Goal: Task Accomplishment & Management: Manage account settings

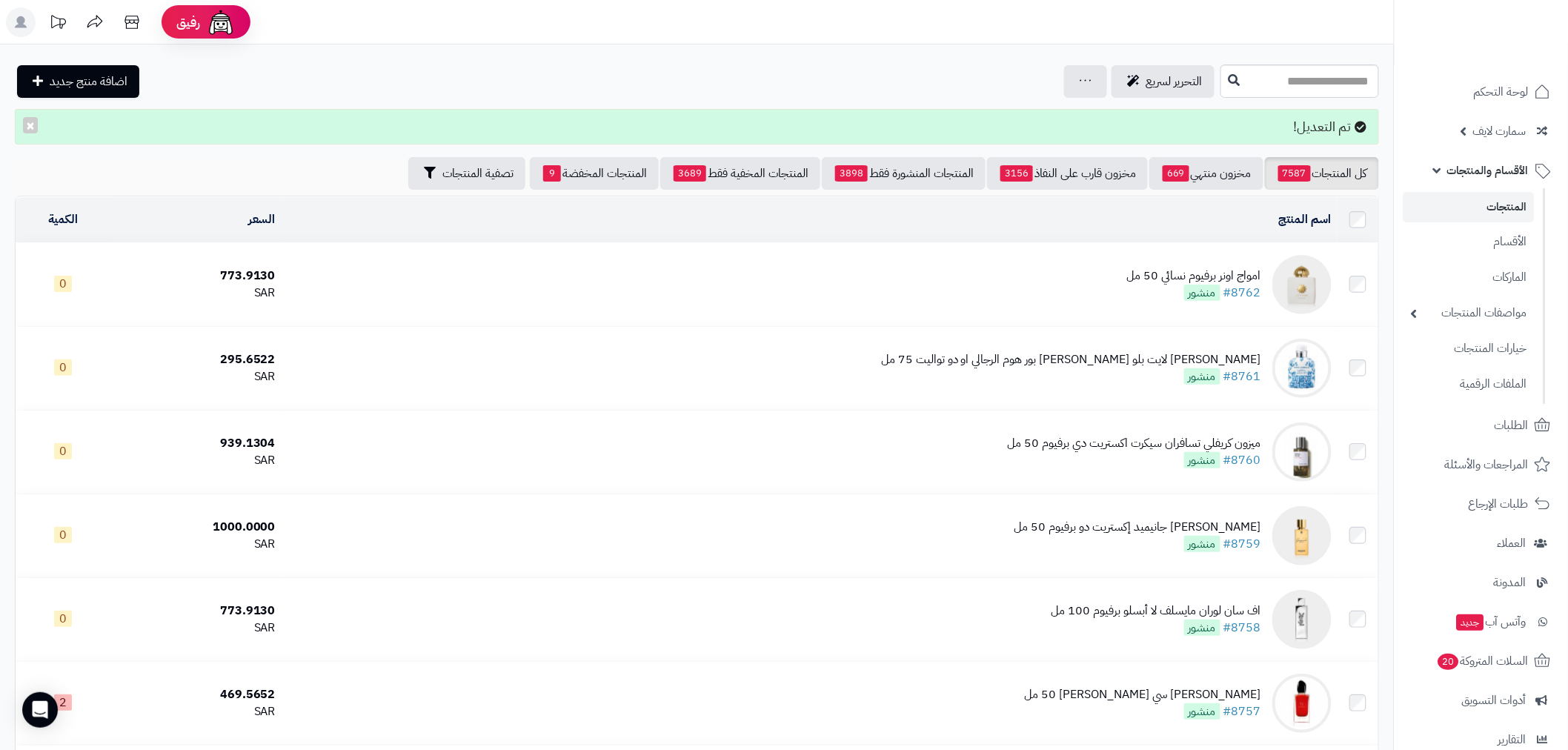
click at [1506, 167] on span "الأقسام والمنتجات" at bounding box center [1488, 170] width 82 height 21
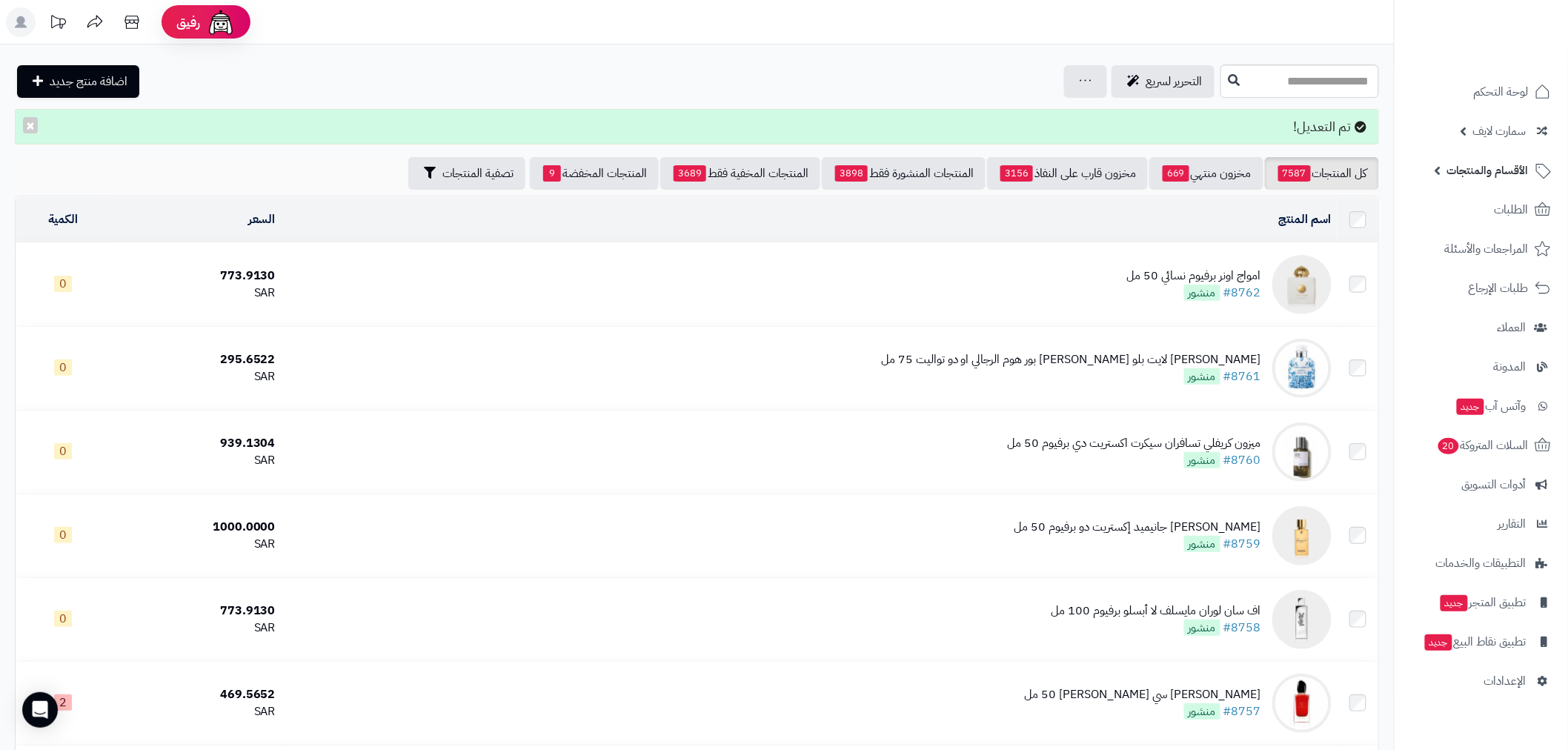
click at [1505, 170] on span "الأقسام والمنتجات" at bounding box center [1488, 170] width 82 height 21
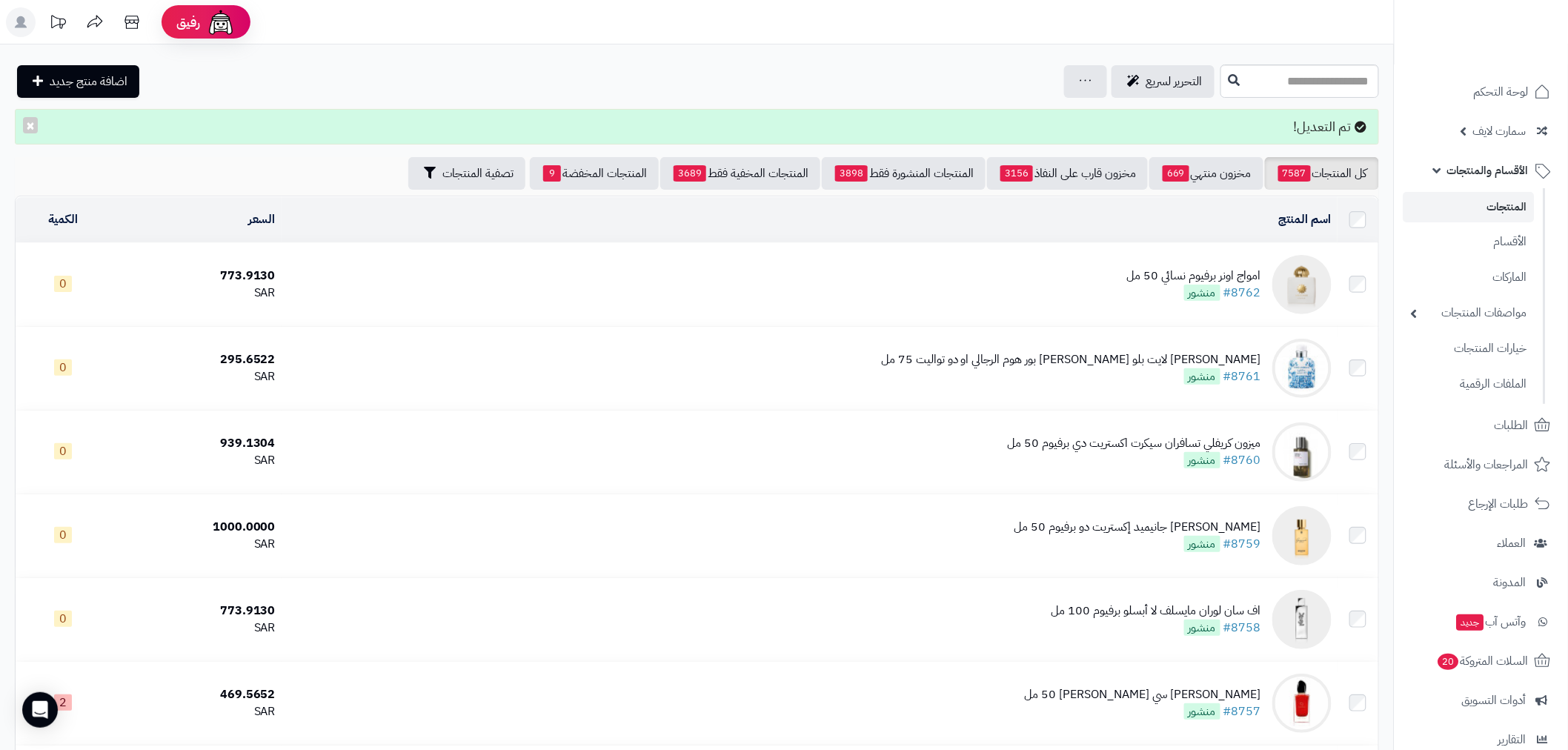
click at [1521, 209] on link "المنتجات" at bounding box center [1469, 207] width 131 height 30
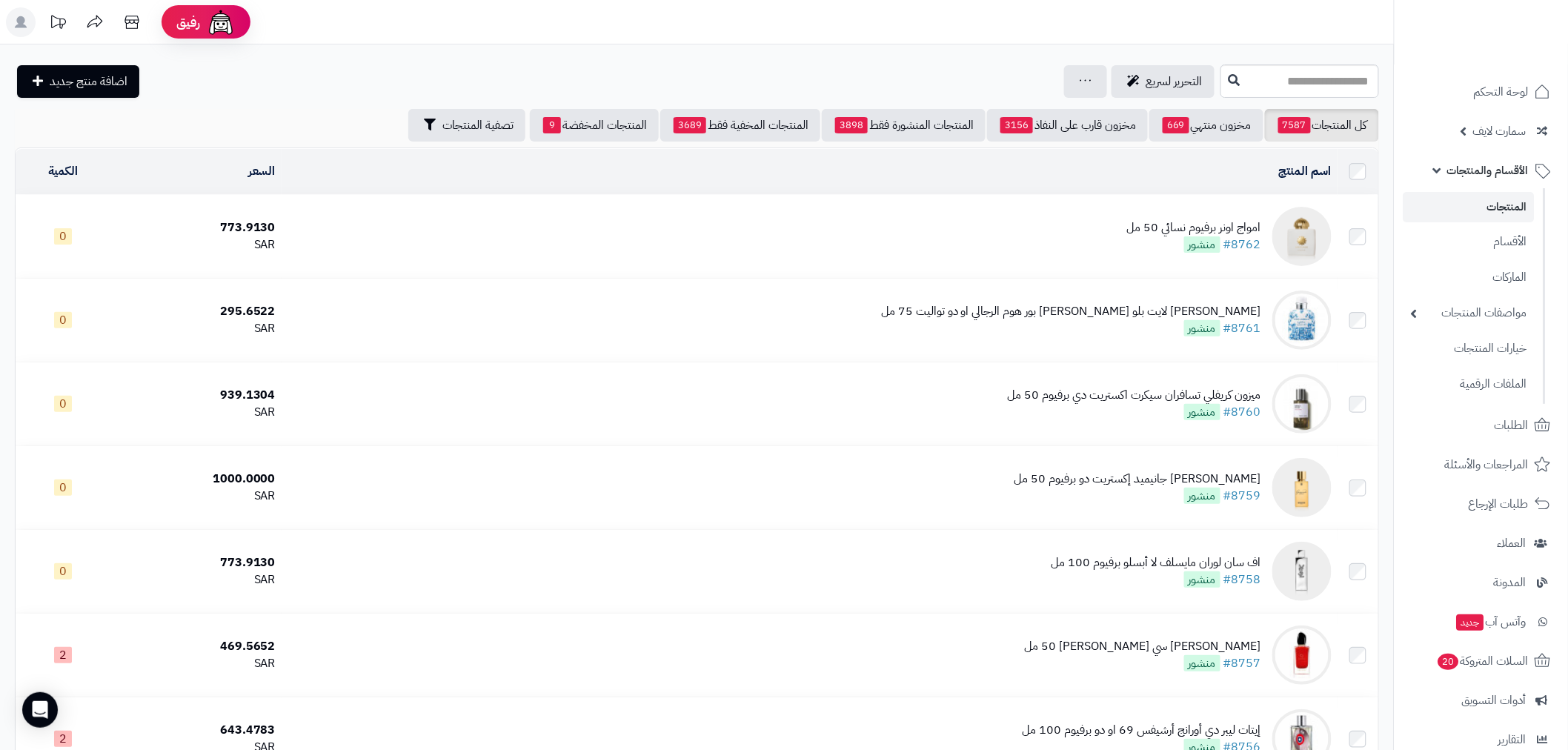
click at [1510, 150] on ul "لوحة التحكم سمارت لايف مزامنة أصناف المنتجات مزامنة البراندات المنتجات مزامنة ا…" at bounding box center [1481, 494] width 173 height 840
click at [1506, 162] on span "الأقسام والمنتجات" at bounding box center [1488, 170] width 82 height 21
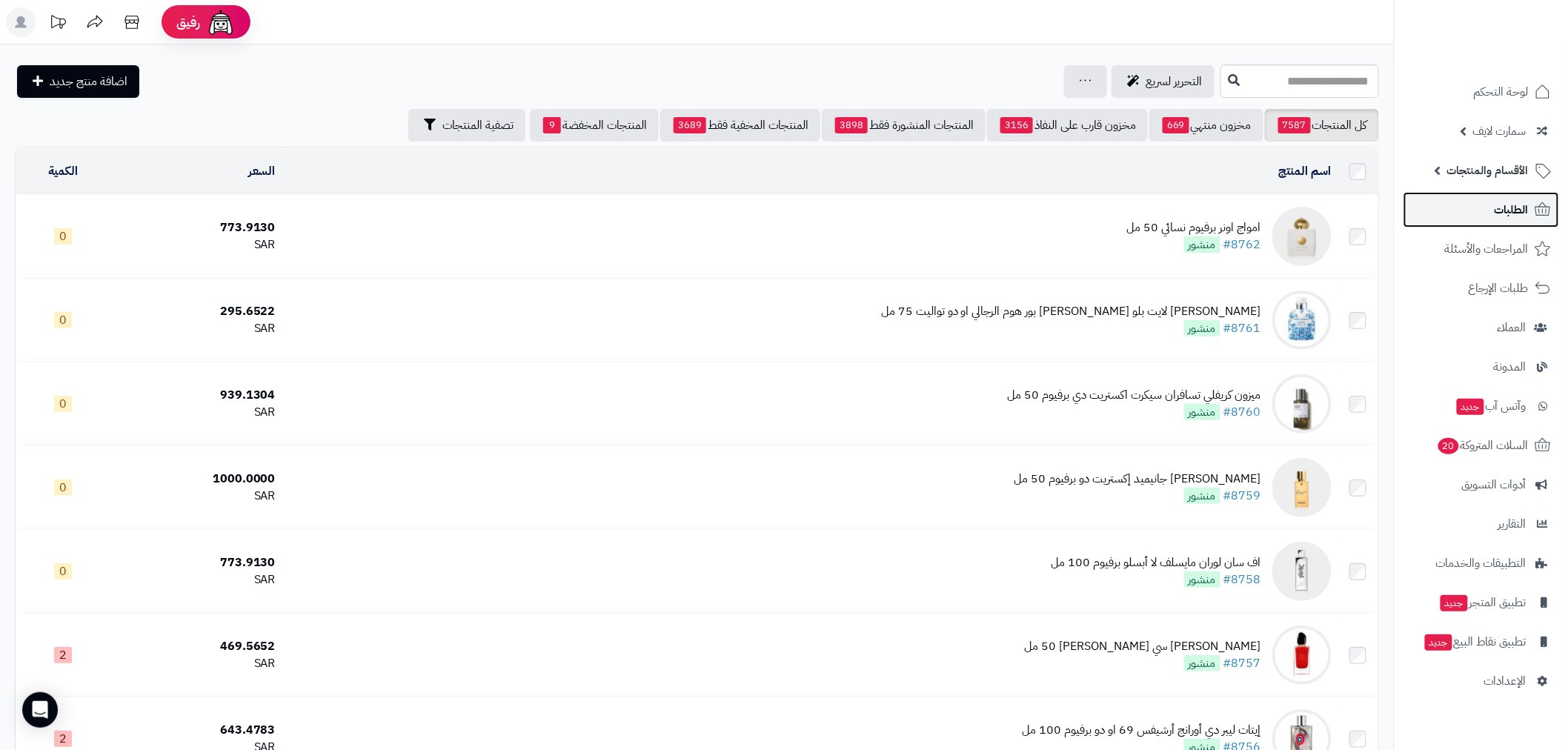
click at [1504, 210] on span "الطلبات" at bounding box center [1512, 210] width 34 height 21
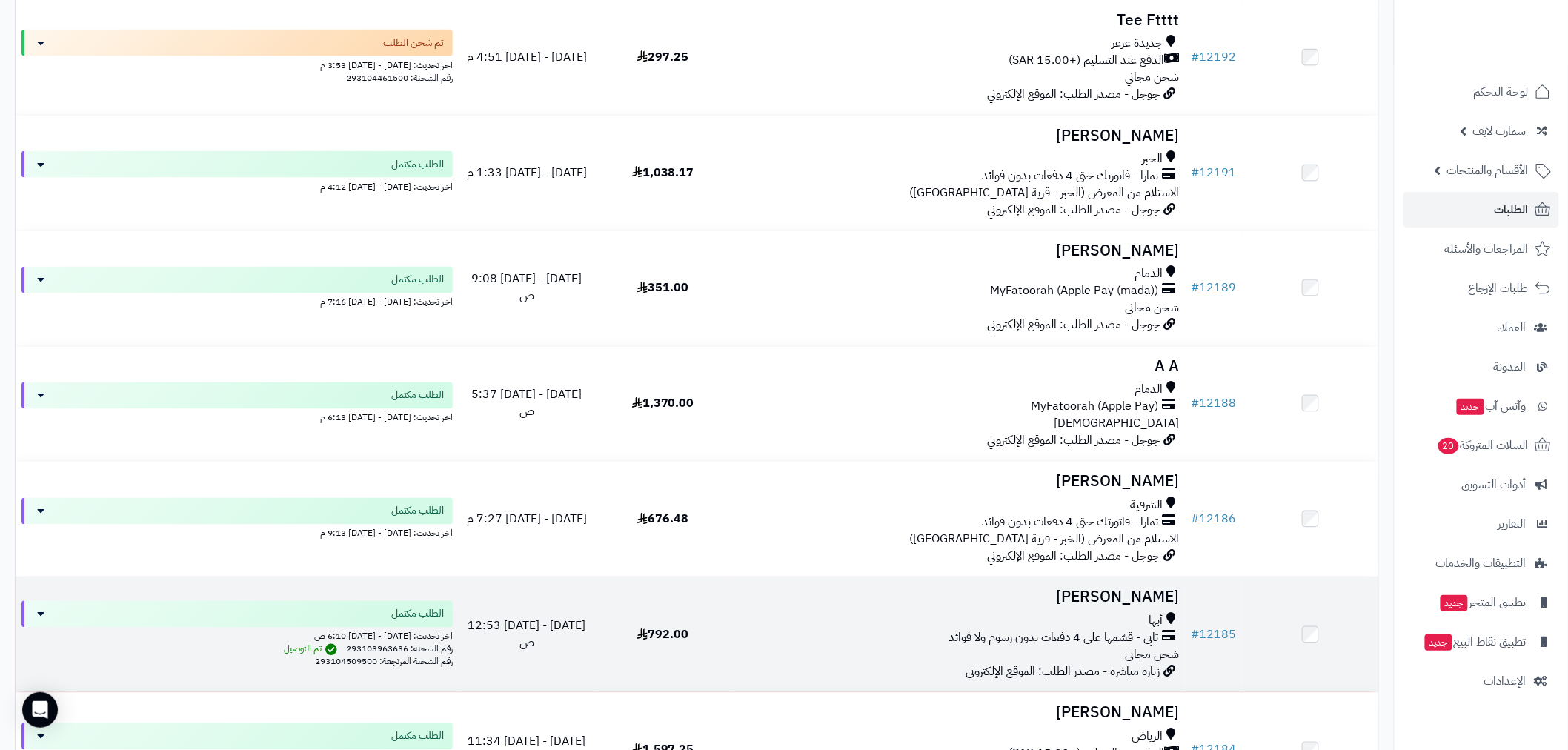
scroll to position [961, 0]
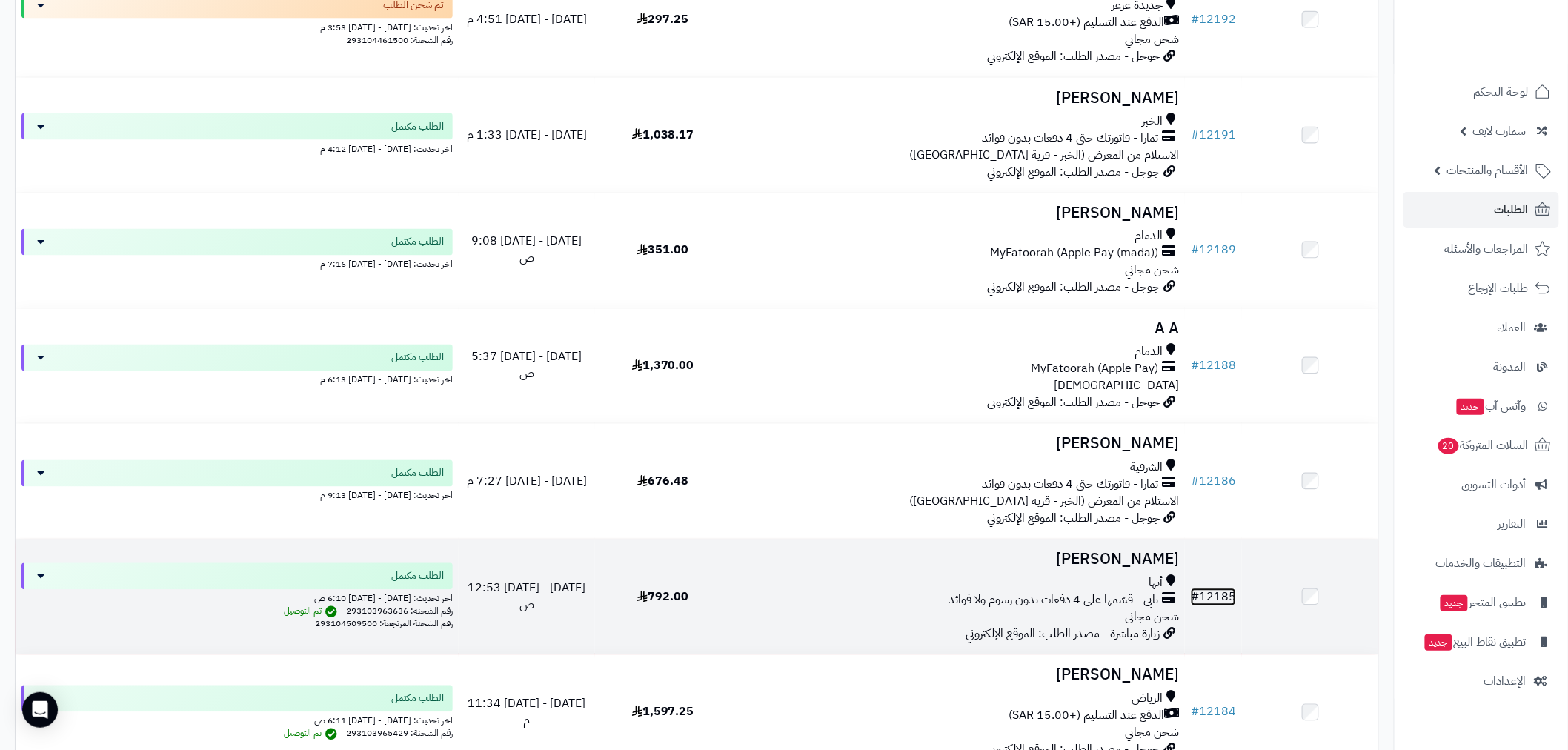
click at [1216, 594] on link "# 12185" at bounding box center [1213, 597] width 46 height 18
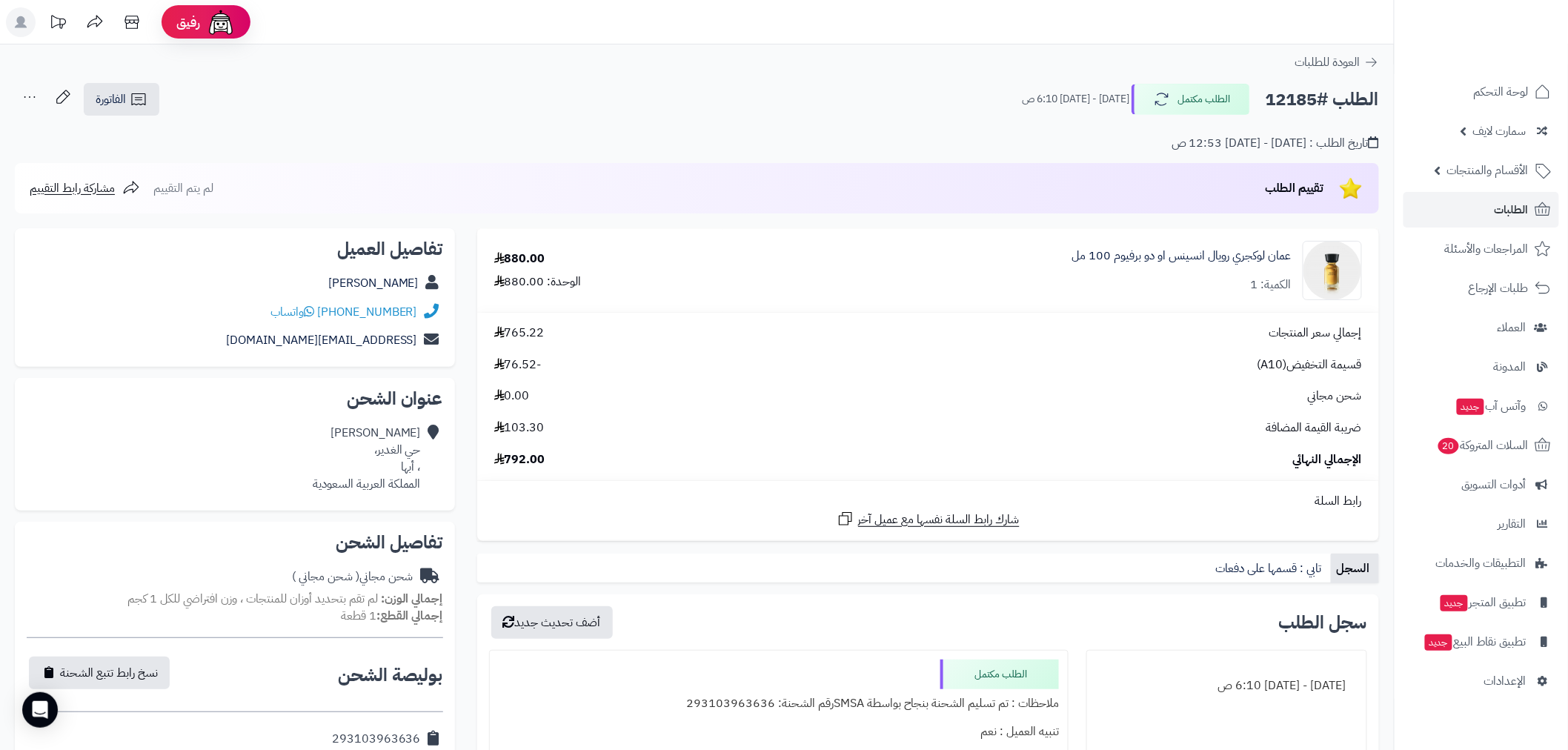
click at [338, 139] on div "تاريخ الطلب : الثلاثاء - ١٦ سبتمبر ٢٠٢٥ - 12:53 ص" at bounding box center [697, 134] width 1365 height 34
click at [1212, 102] on button "الطلب مكتمل" at bounding box center [1191, 98] width 119 height 31
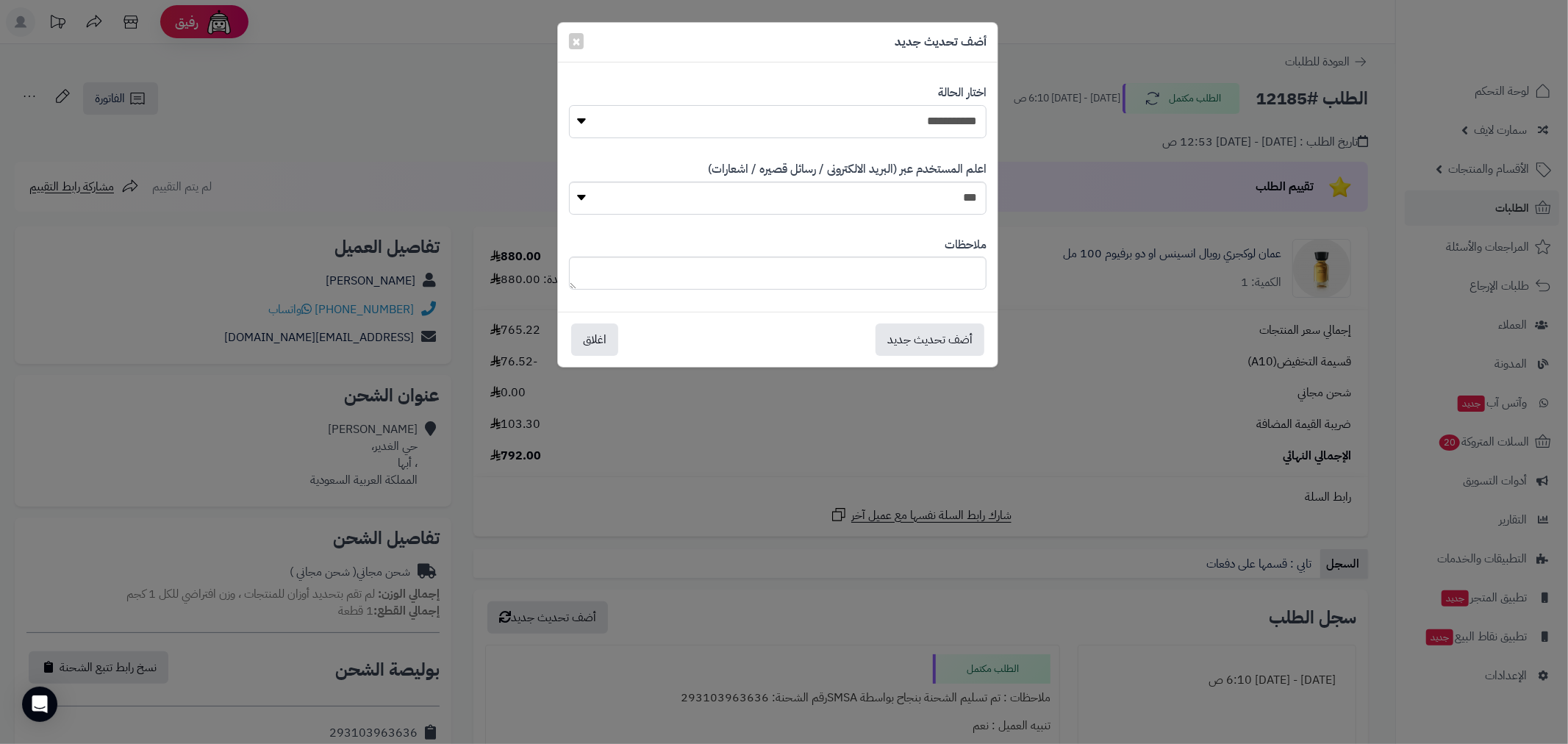
drag, startPoint x: 933, startPoint y: 114, endPoint x: 939, endPoint y: 124, distance: 11.7
click at [933, 114] on select "**********" at bounding box center [777, 121] width 418 height 33
drag, startPoint x: 575, startPoint y: 38, endPoint x: 574, endPoint y: 59, distance: 21.0
click at [575, 38] on span "×" at bounding box center [576, 41] width 9 height 22
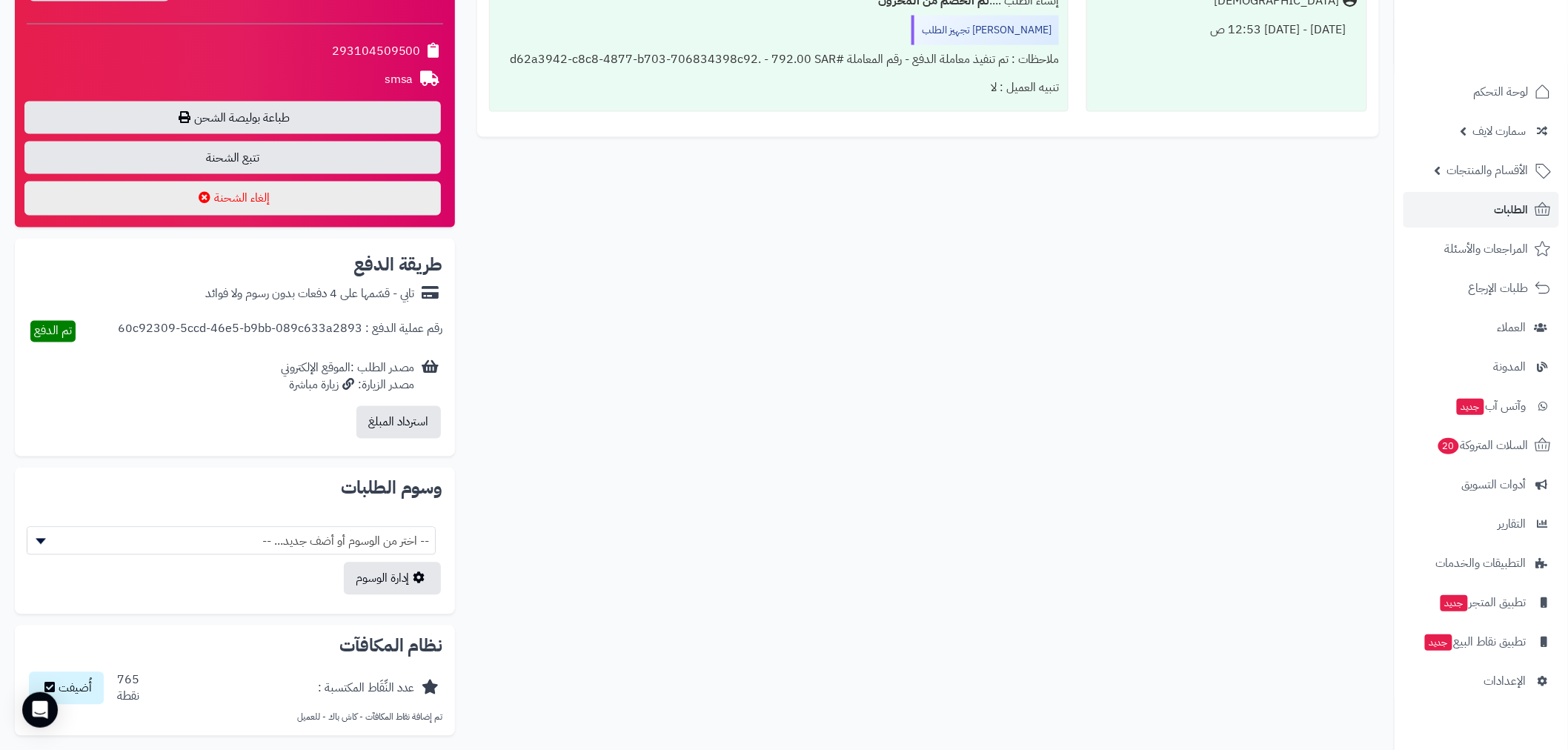
scroll to position [1099, 0]
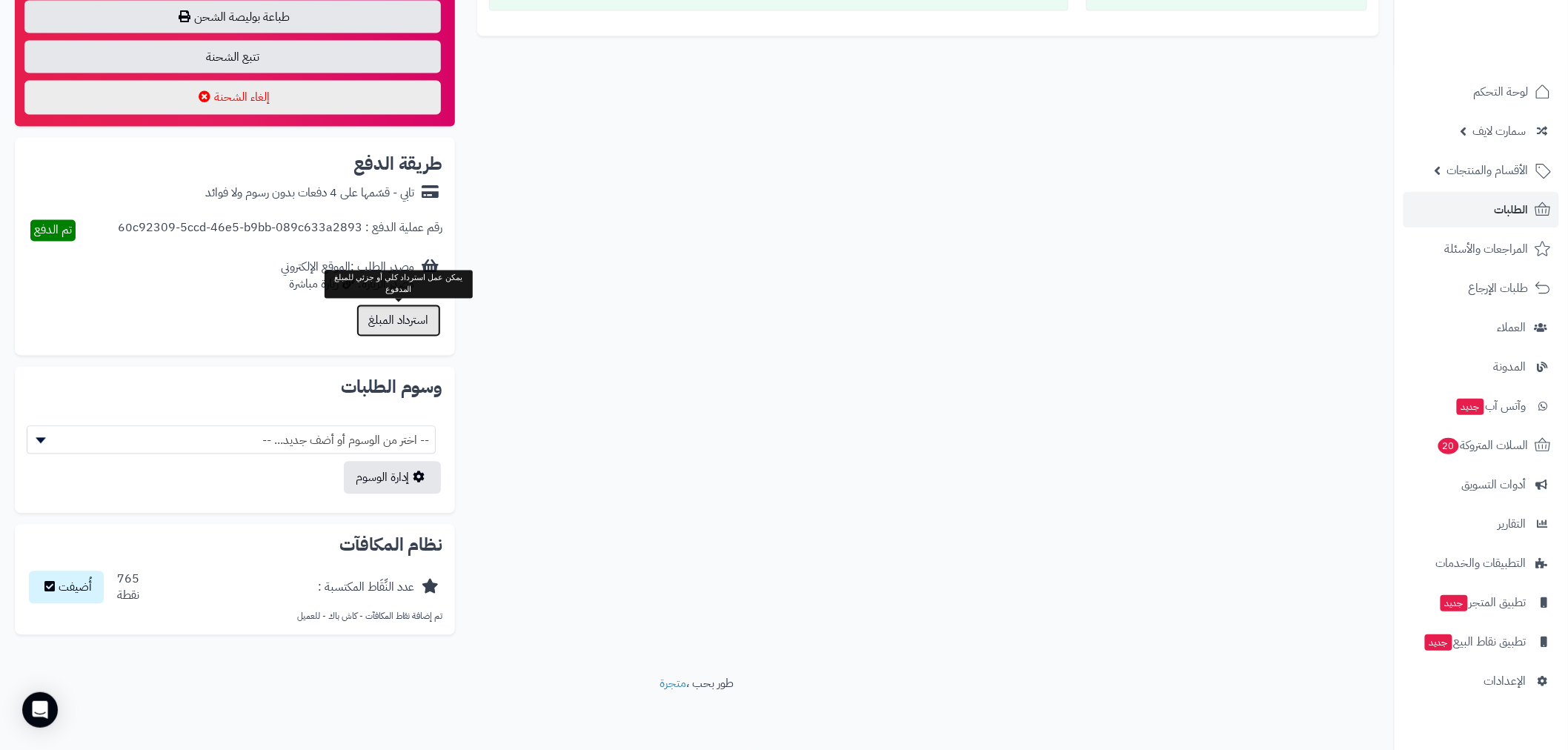
click at [393, 328] on button "استرداد المبلغ" at bounding box center [399, 321] width 84 height 33
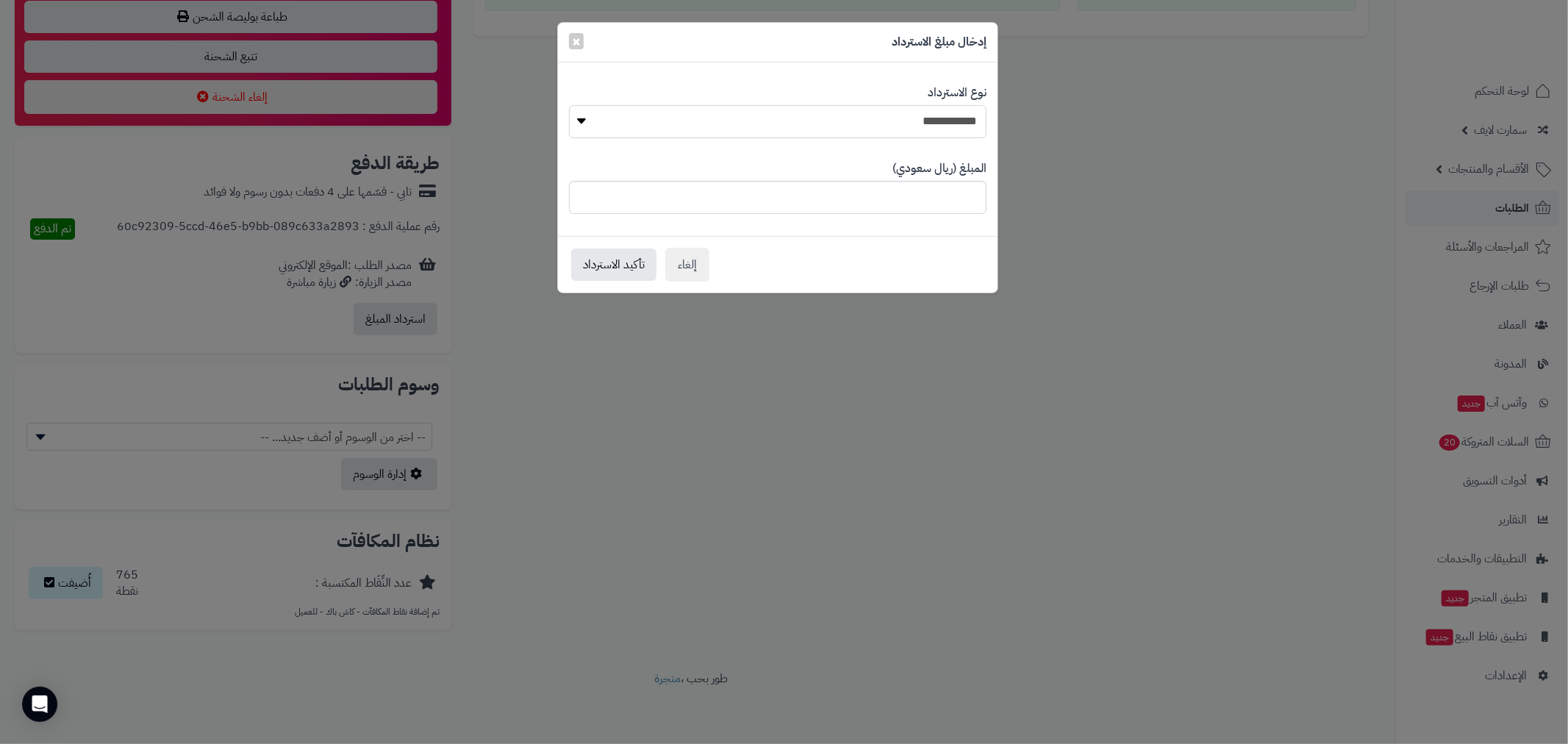
click at [932, 120] on select "**********" at bounding box center [777, 121] width 418 height 33
click at [575, 39] on span "×" at bounding box center [576, 40] width 9 height 22
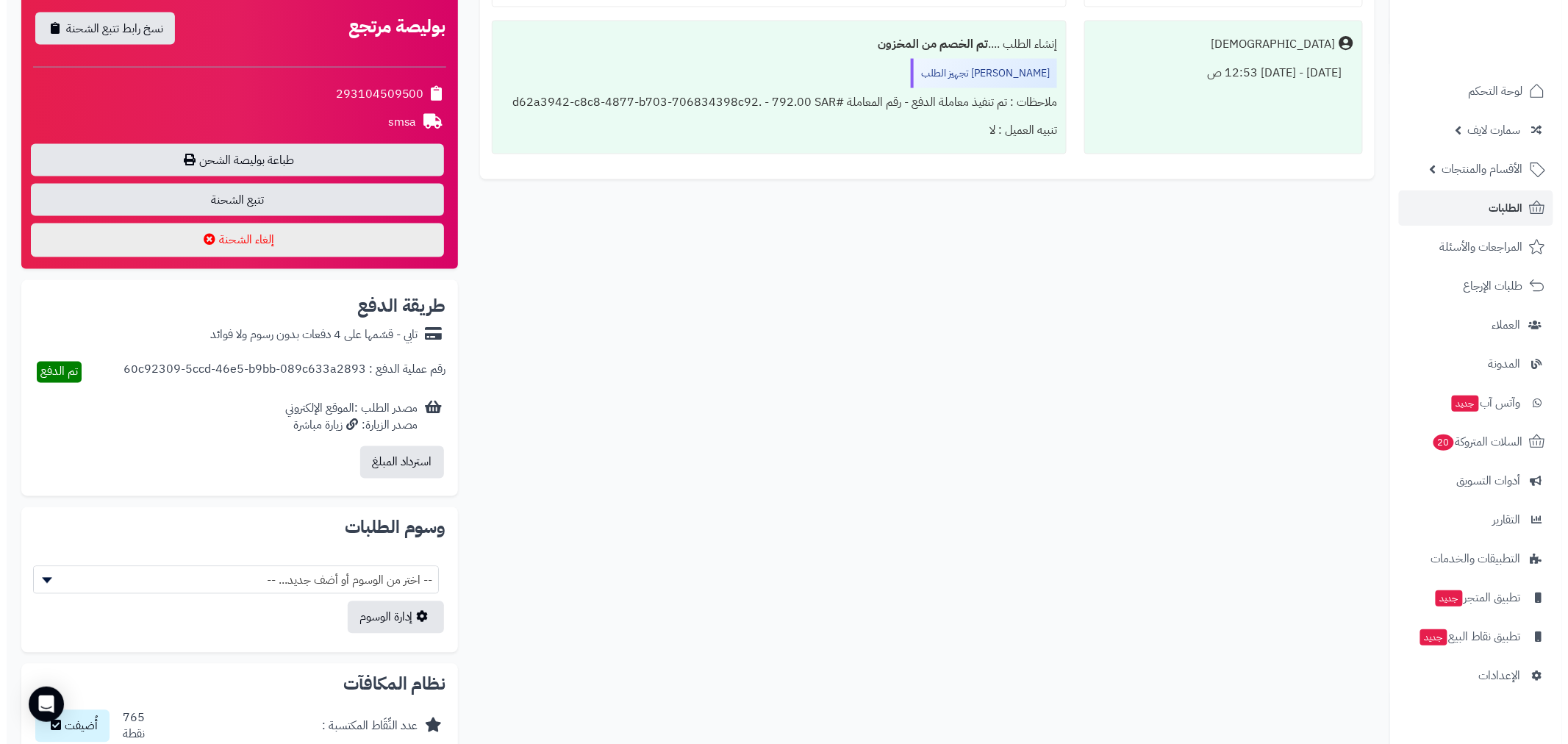
scroll to position [953, 0]
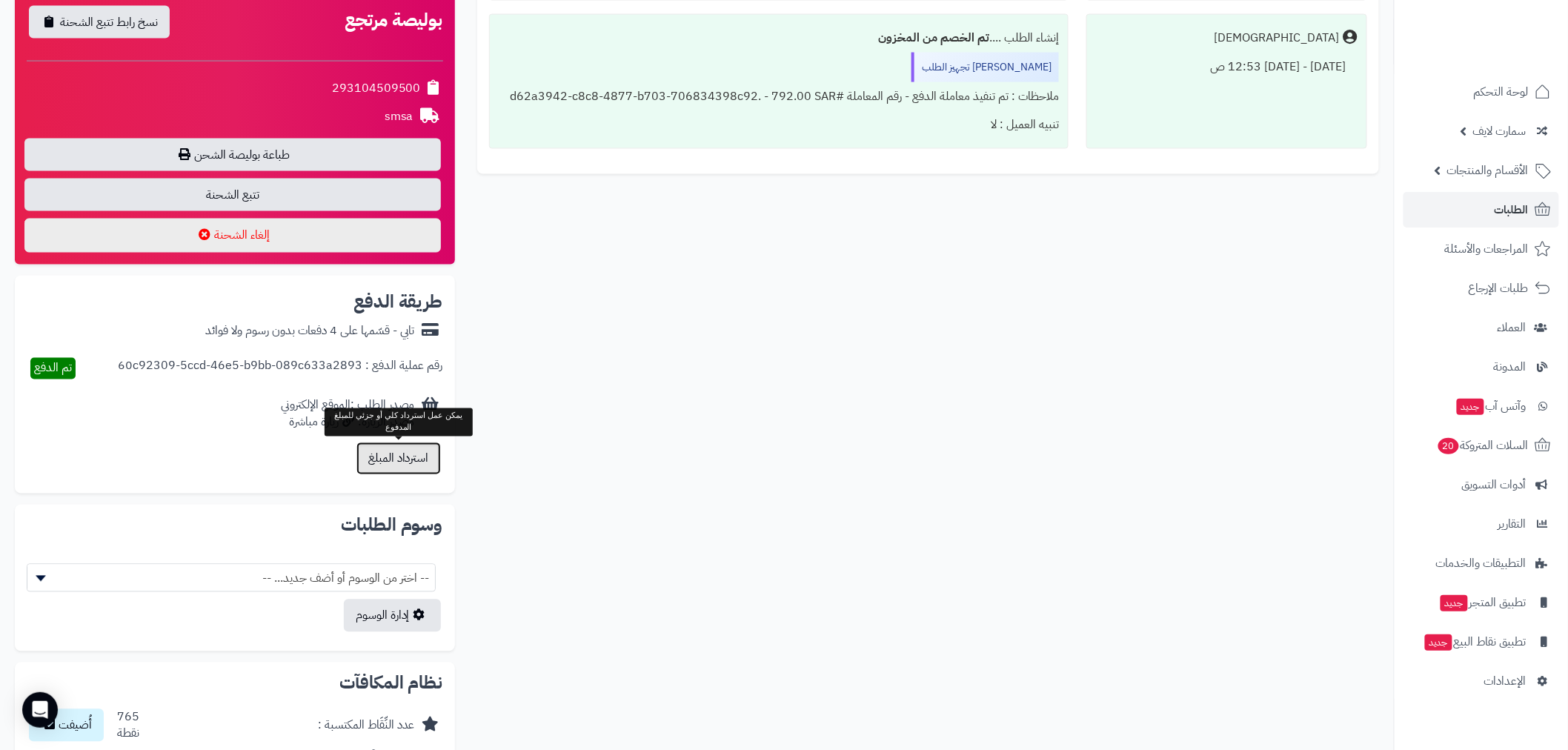
click at [409, 463] on button "استرداد المبلغ" at bounding box center [399, 459] width 84 height 33
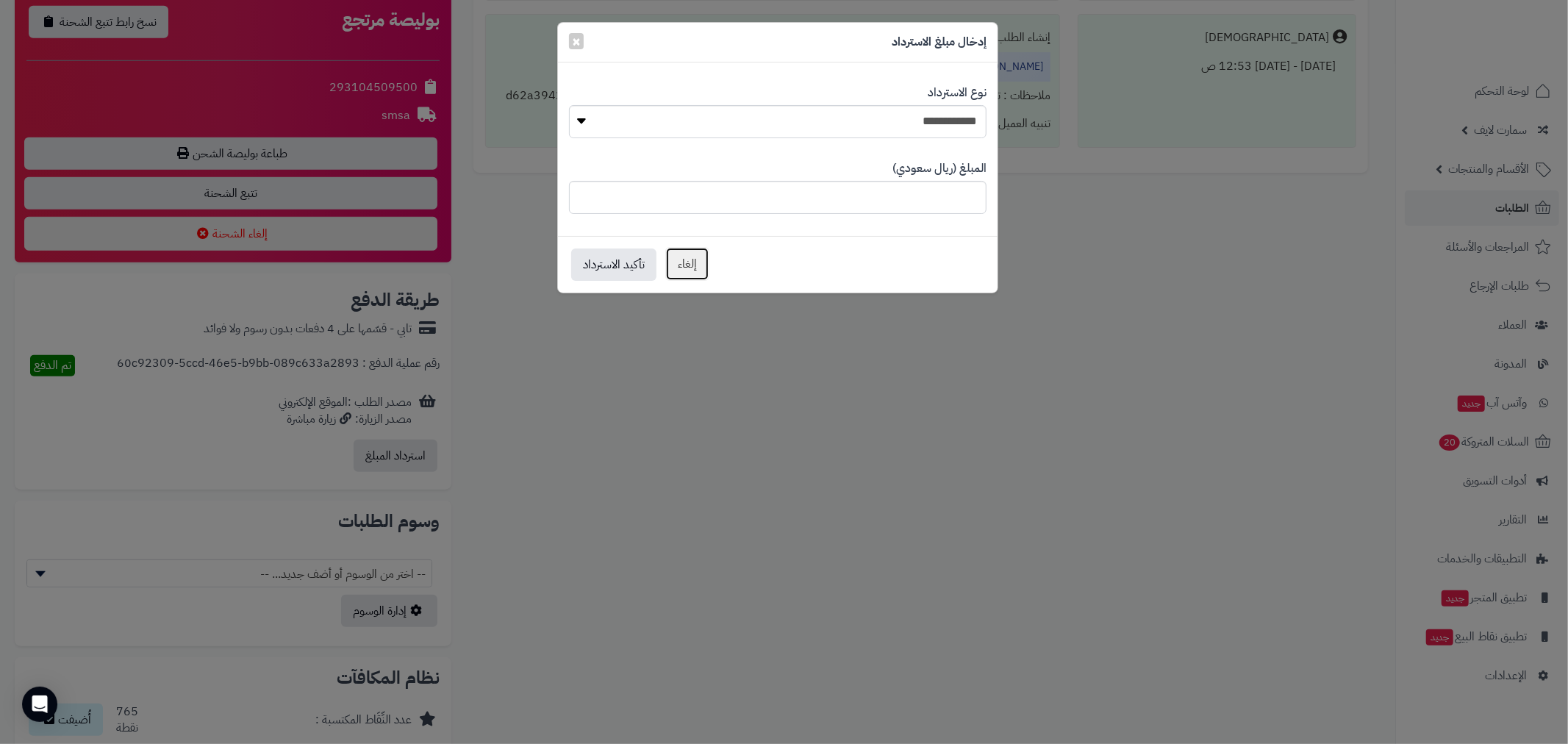
click at [699, 266] on button "إلغاء" at bounding box center [687, 264] width 44 height 34
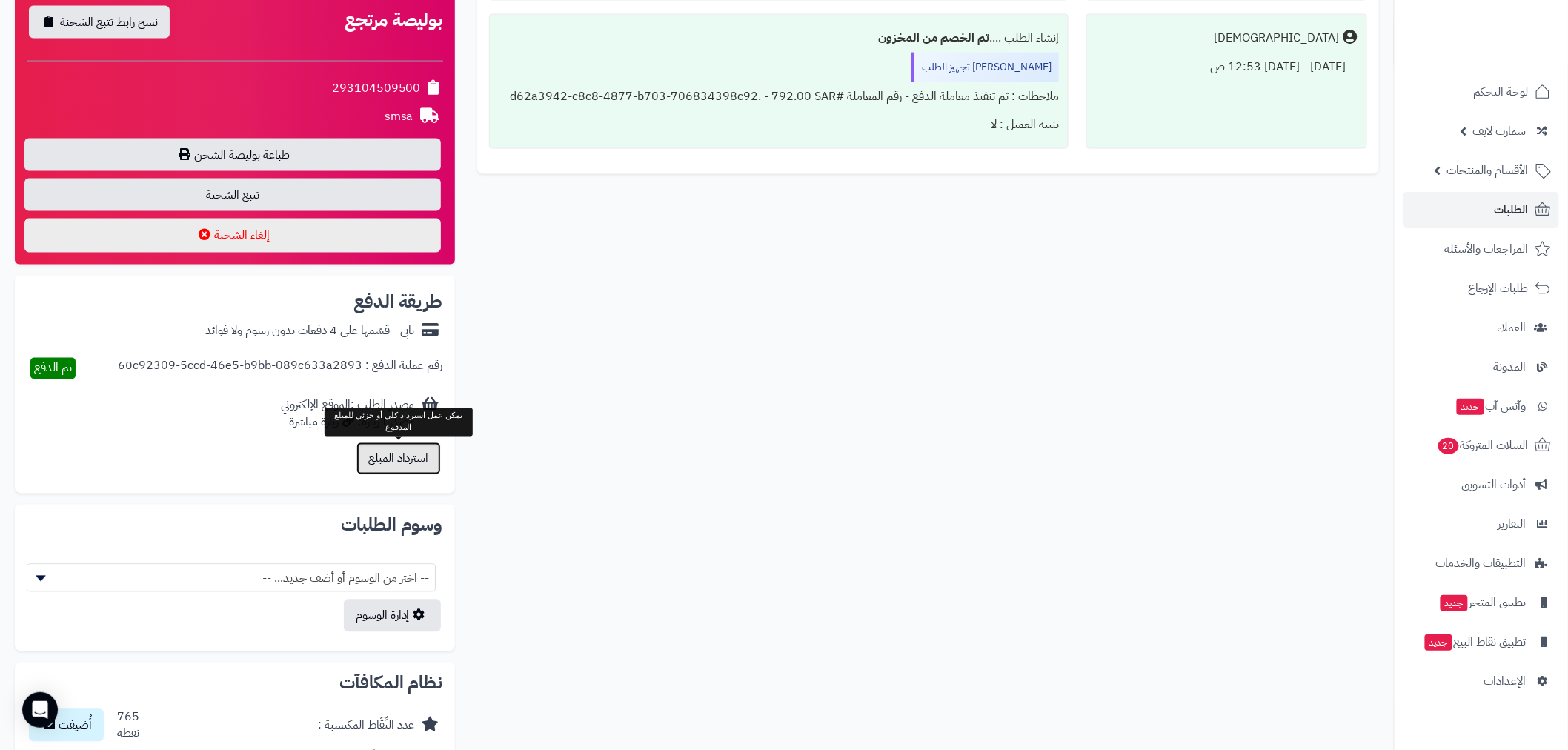
click at [423, 458] on button "استرداد المبلغ" at bounding box center [399, 459] width 84 height 33
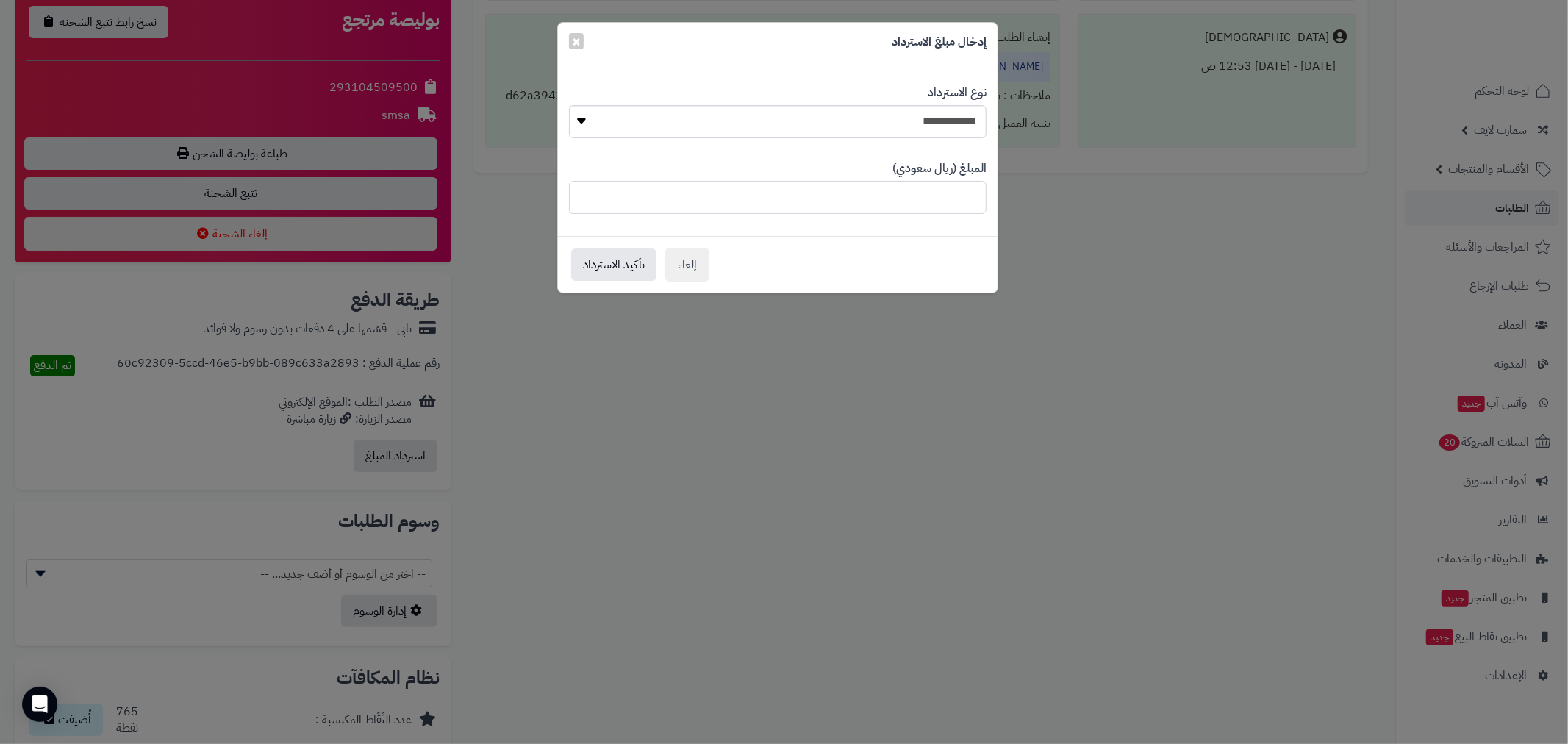
click at [887, 203] on input "***" at bounding box center [777, 197] width 418 height 33
drag, startPoint x: 887, startPoint y: 203, endPoint x: 998, endPoint y: 203, distance: 111.0
click at [998, 203] on div "**********" at bounding box center [784, 372] width 1568 height 744
type input "***"
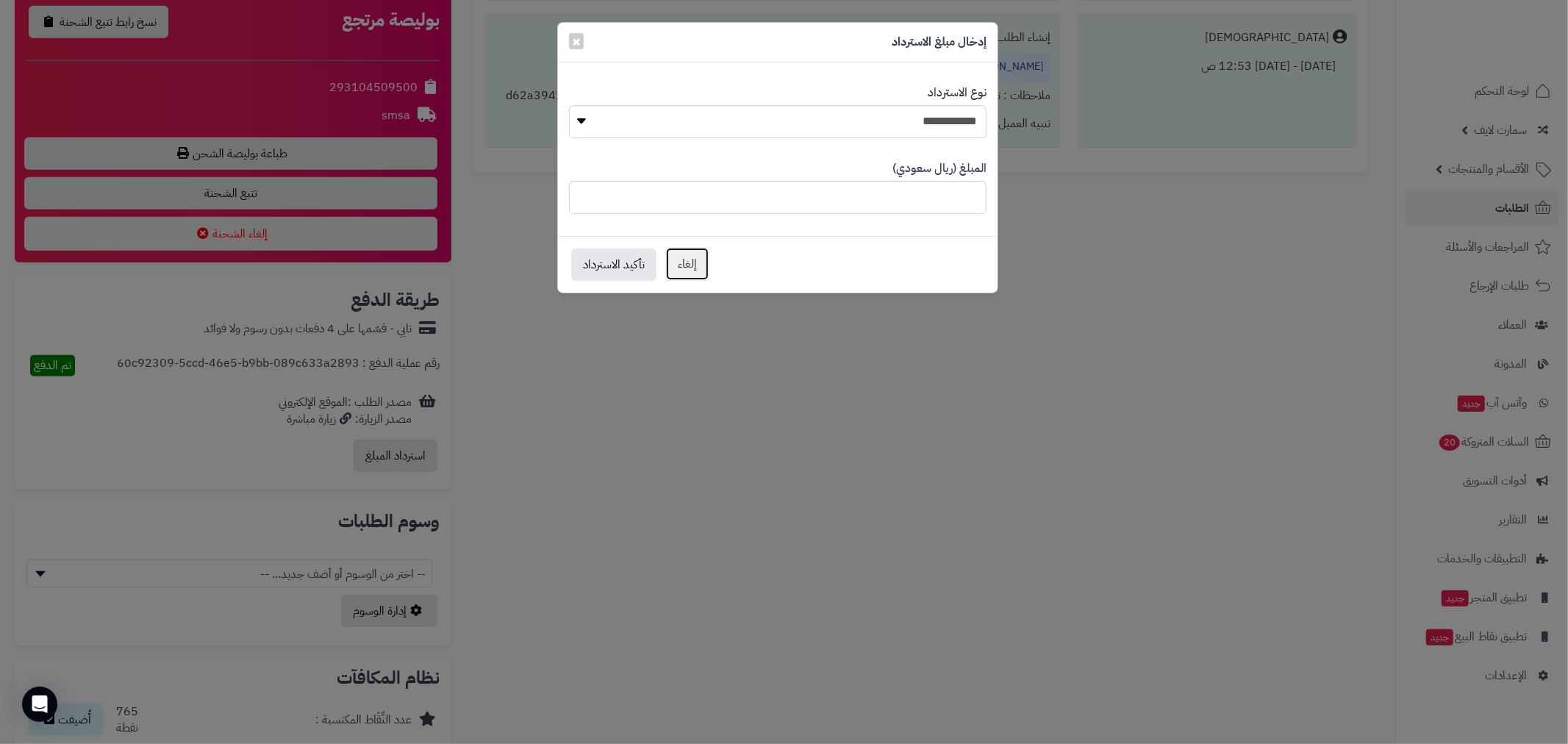
click at [708, 269] on button "إلغاء" at bounding box center [687, 264] width 44 height 34
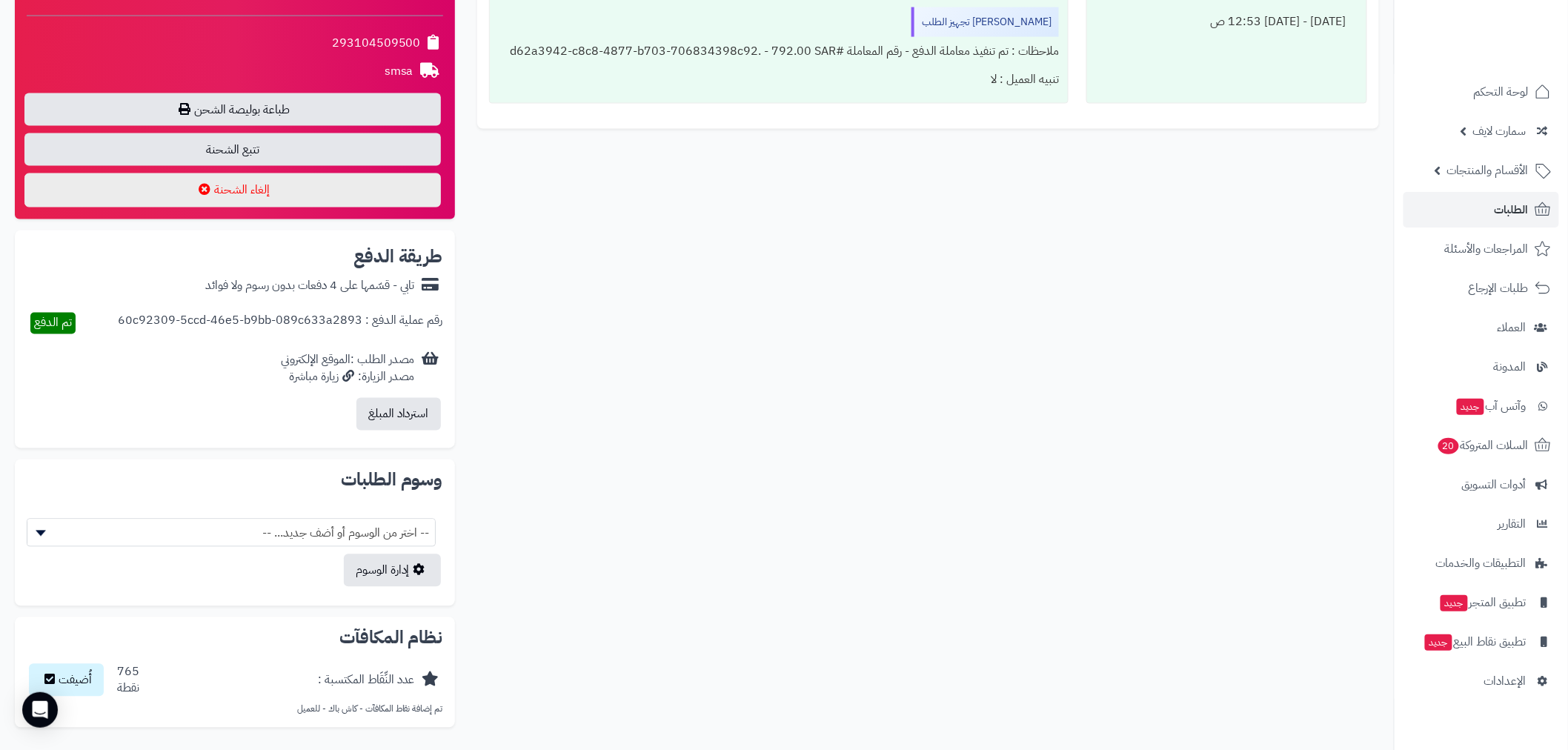
scroll to position [1099, 0]
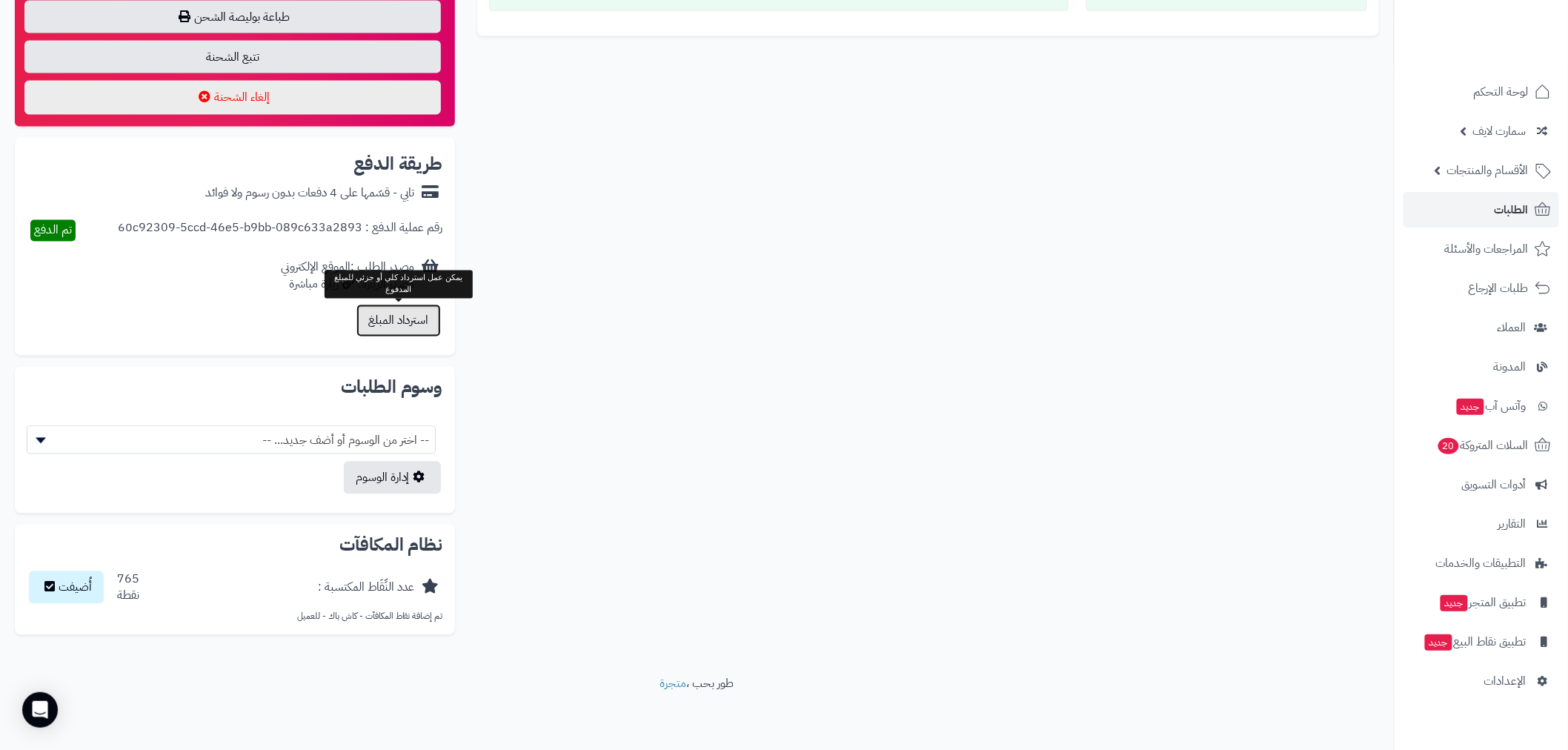
click at [398, 314] on button "استرداد المبلغ" at bounding box center [399, 321] width 84 height 33
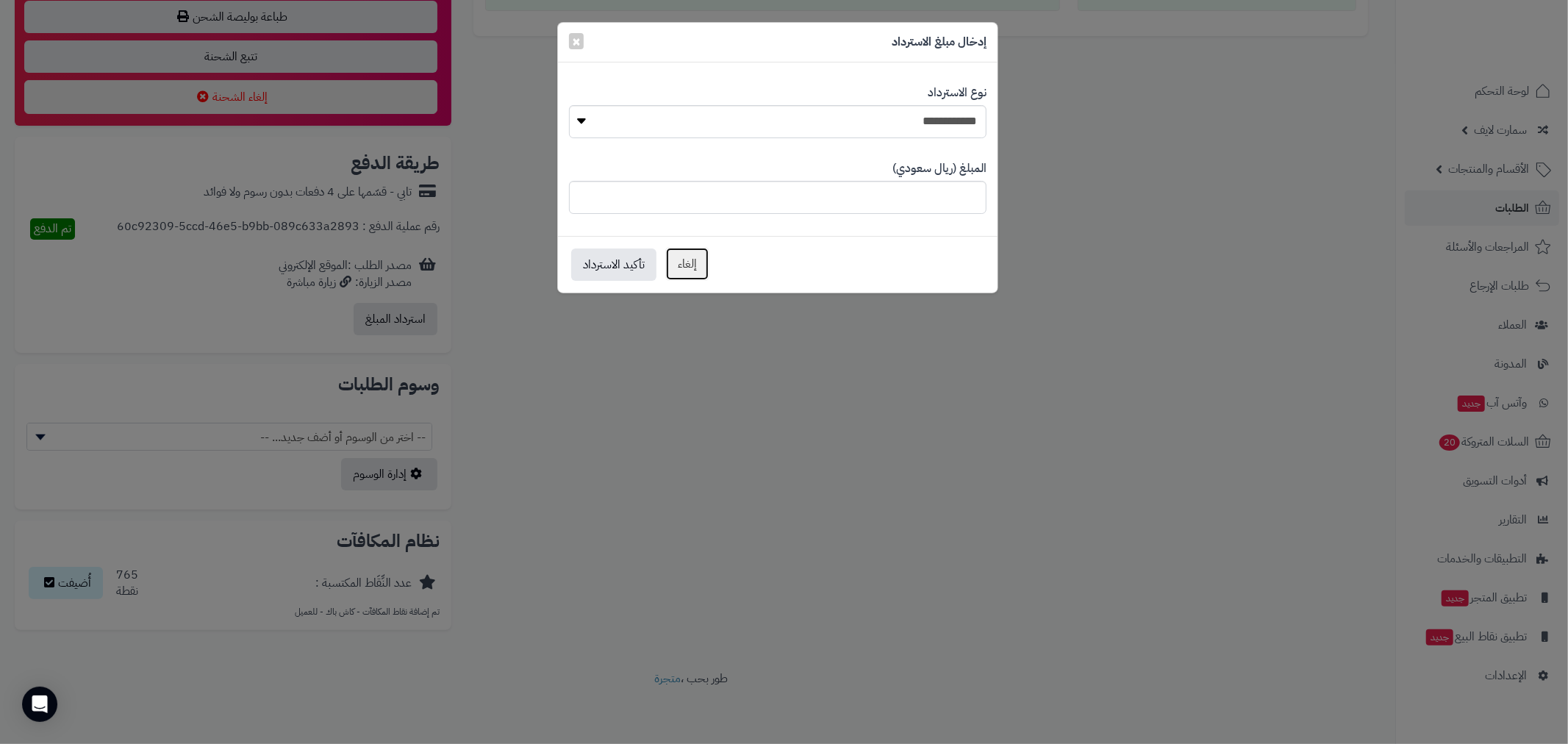
click at [693, 261] on button "إلغاء" at bounding box center [687, 264] width 44 height 34
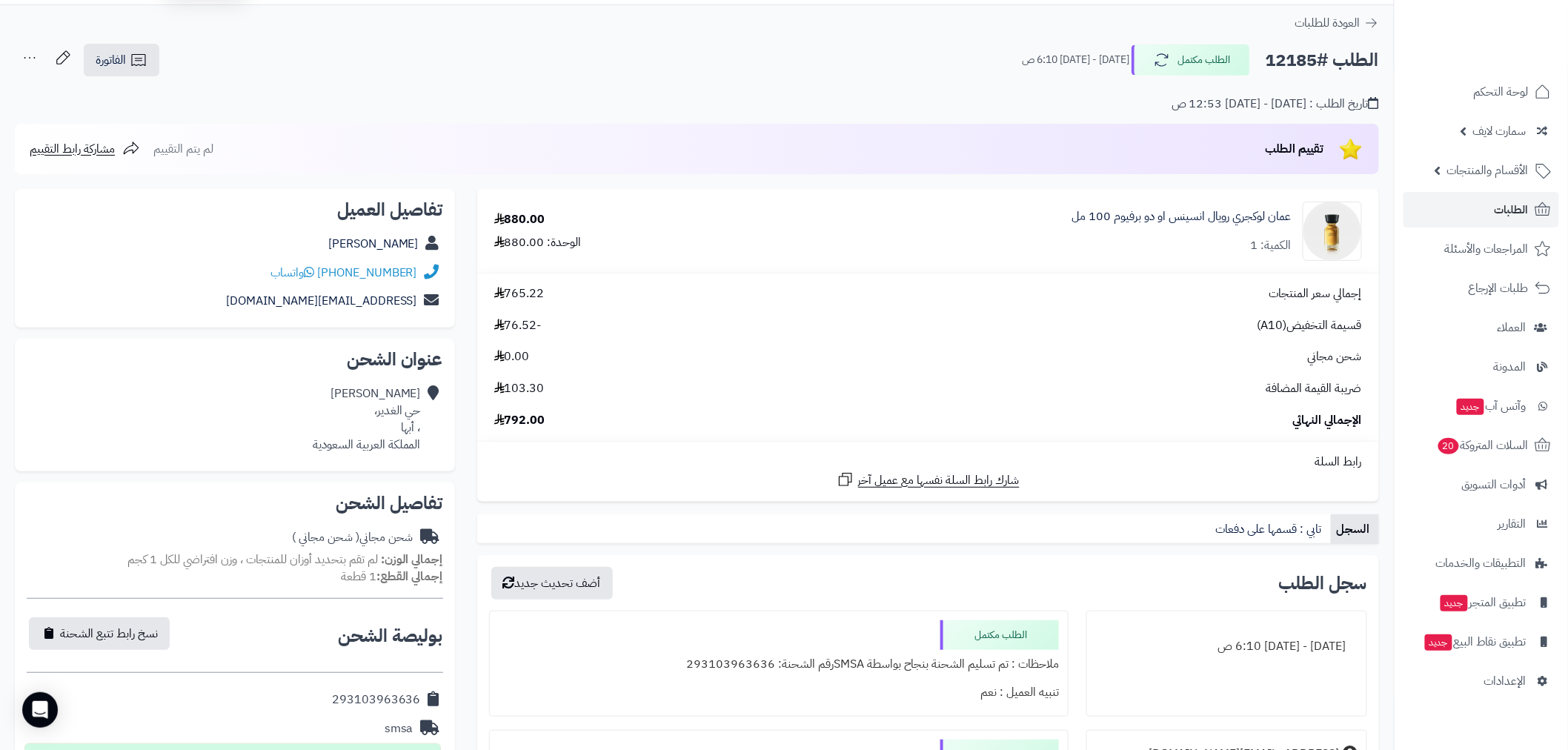
scroll to position [0, 0]
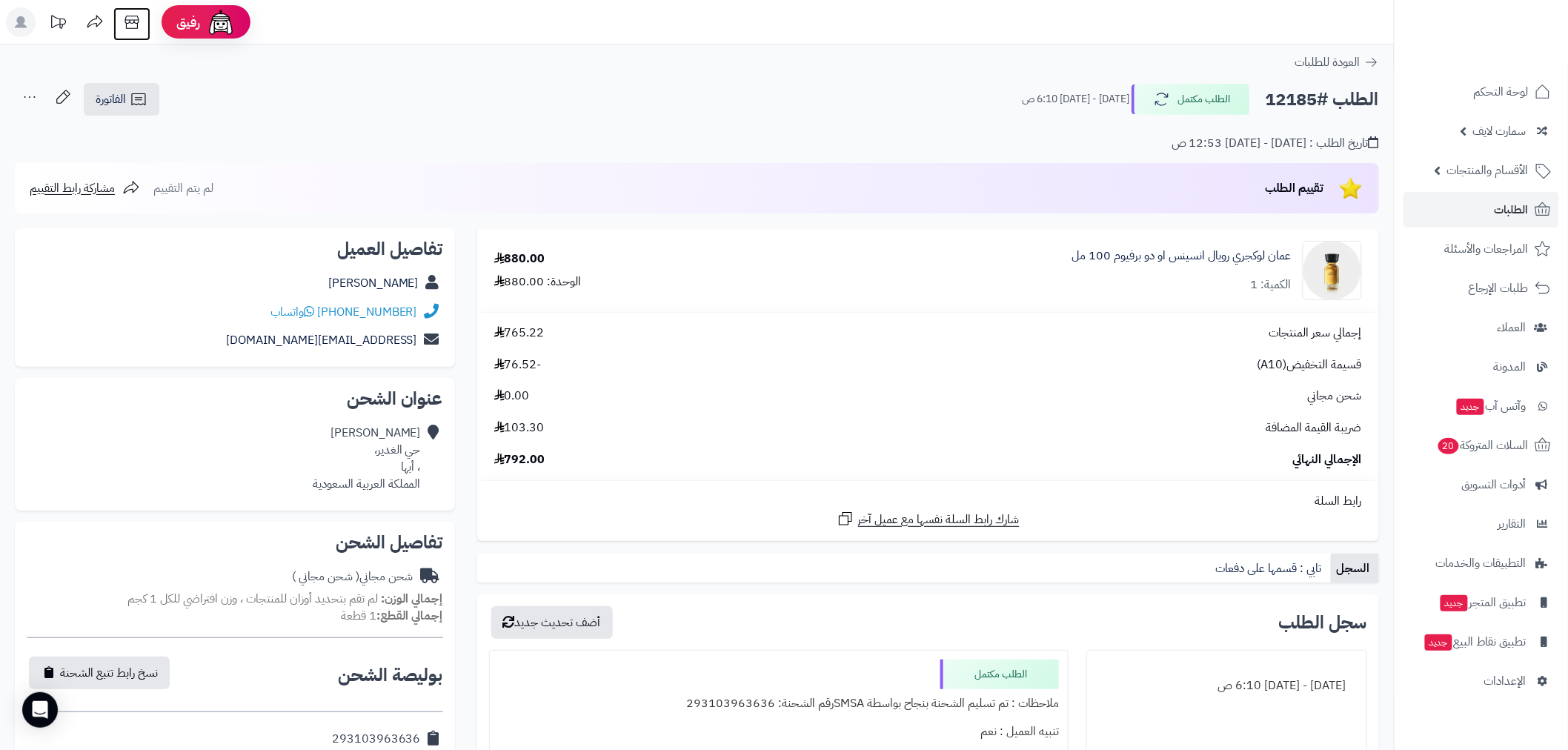
click at [139, 24] on icon at bounding box center [132, 22] width 29 height 29
click at [1517, 324] on span "العملاء" at bounding box center [1512, 327] width 29 height 21
